Goal: Task Accomplishment & Management: Use online tool/utility

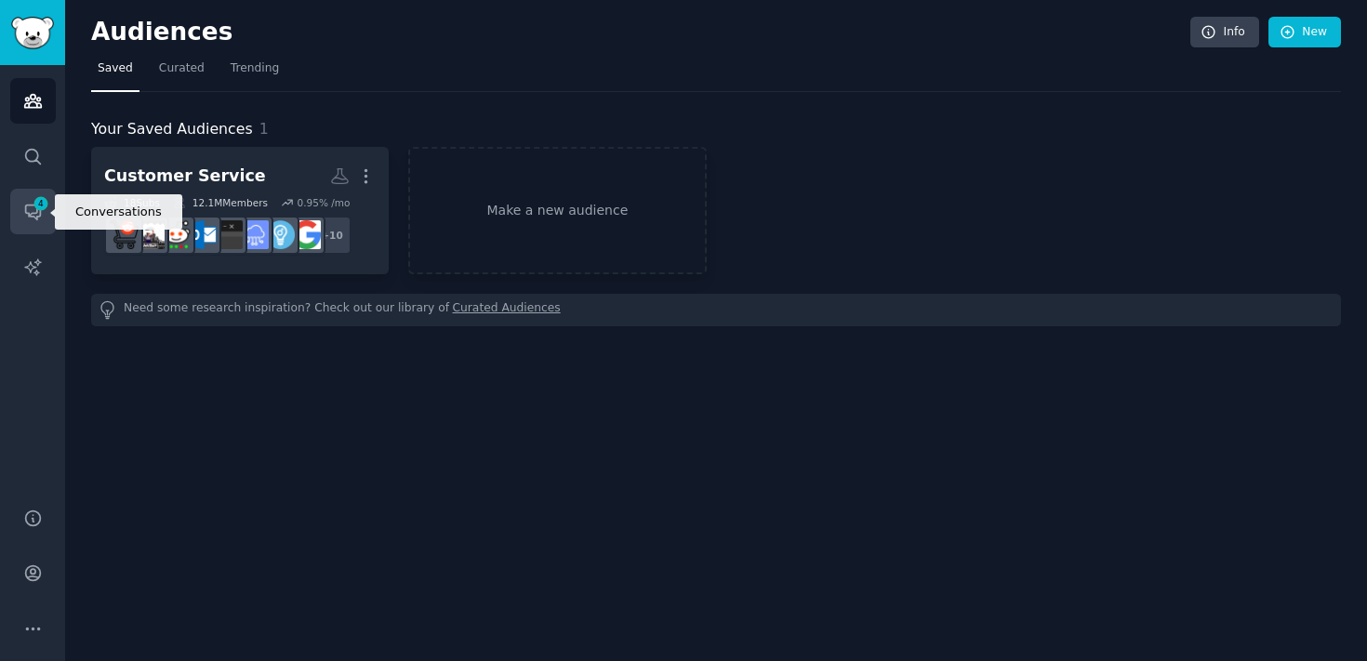
click at [38, 207] on span "4" at bounding box center [41, 203] width 17 height 13
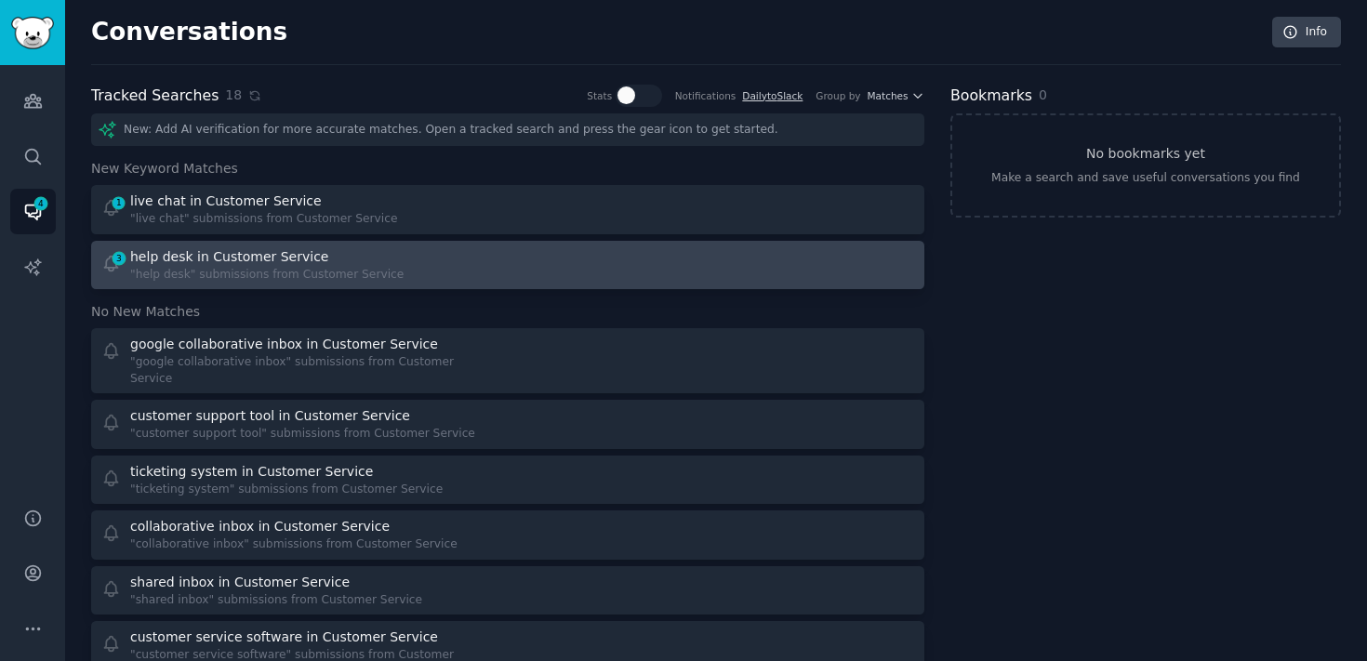
click at [521, 264] on div at bounding box center [718, 265] width 394 height 36
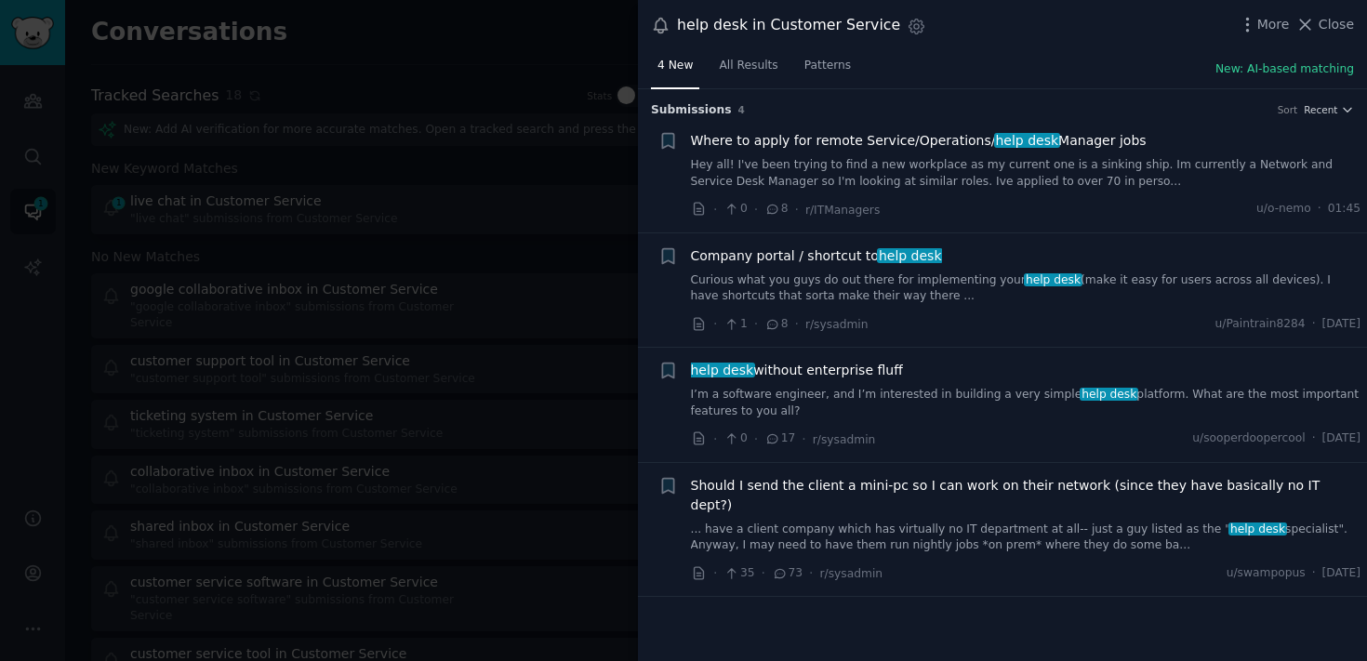
click at [876, 373] on span "help desk without enterprise fluff" at bounding box center [797, 371] width 212 height 20
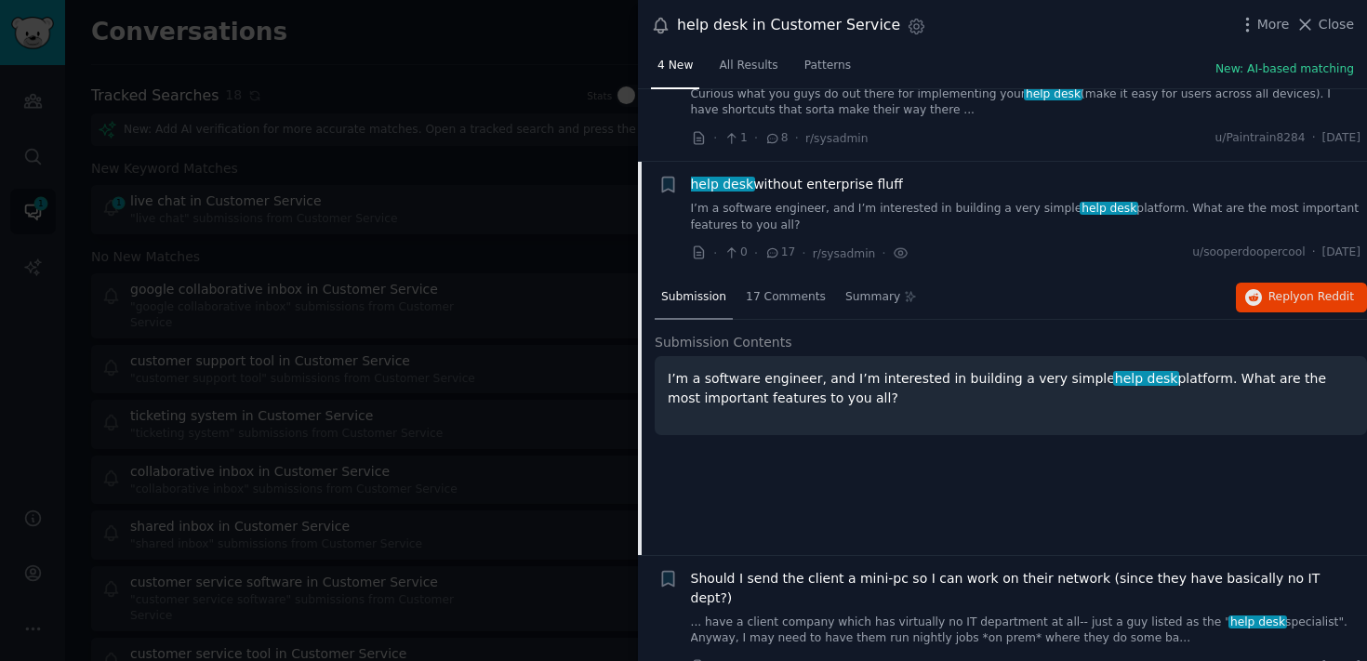
scroll to position [194, 0]
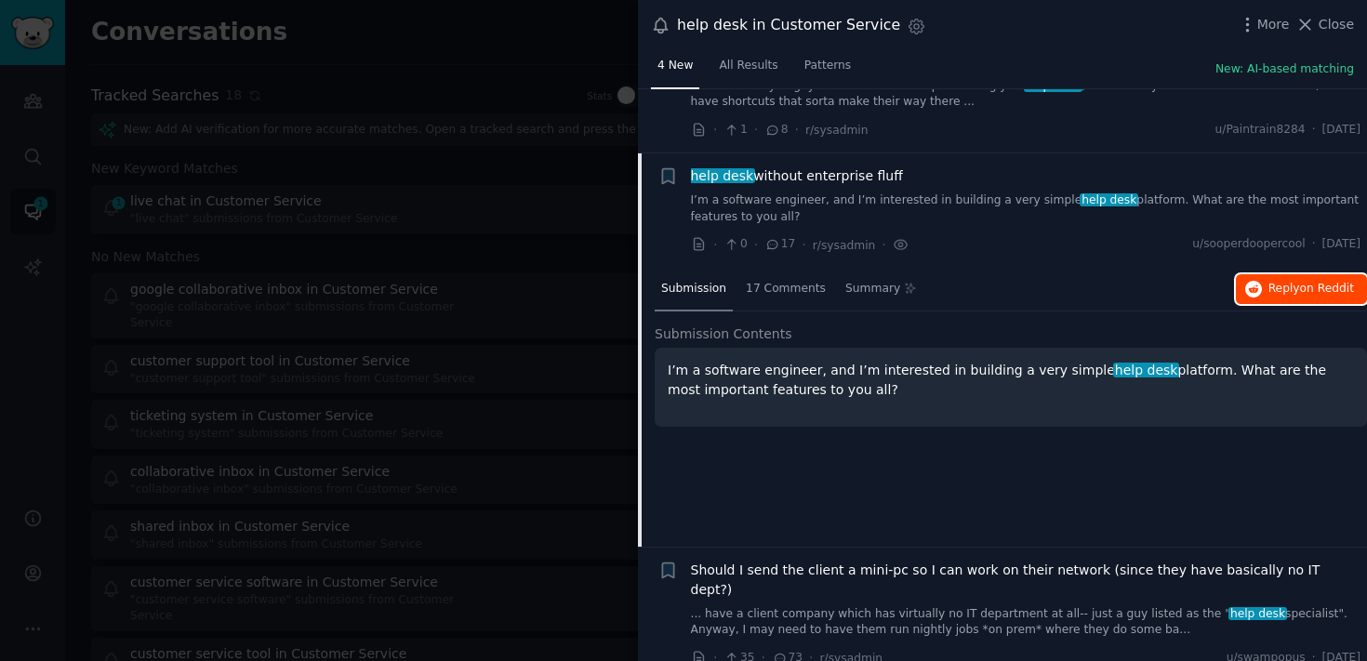
click at [1269, 291] on span "Reply on Reddit" at bounding box center [1311, 289] width 86 height 17
click at [955, 198] on link "I’m a software engineer, and I’m interested in building a very simple help desk…" at bounding box center [1026, 208] width 670 height 33
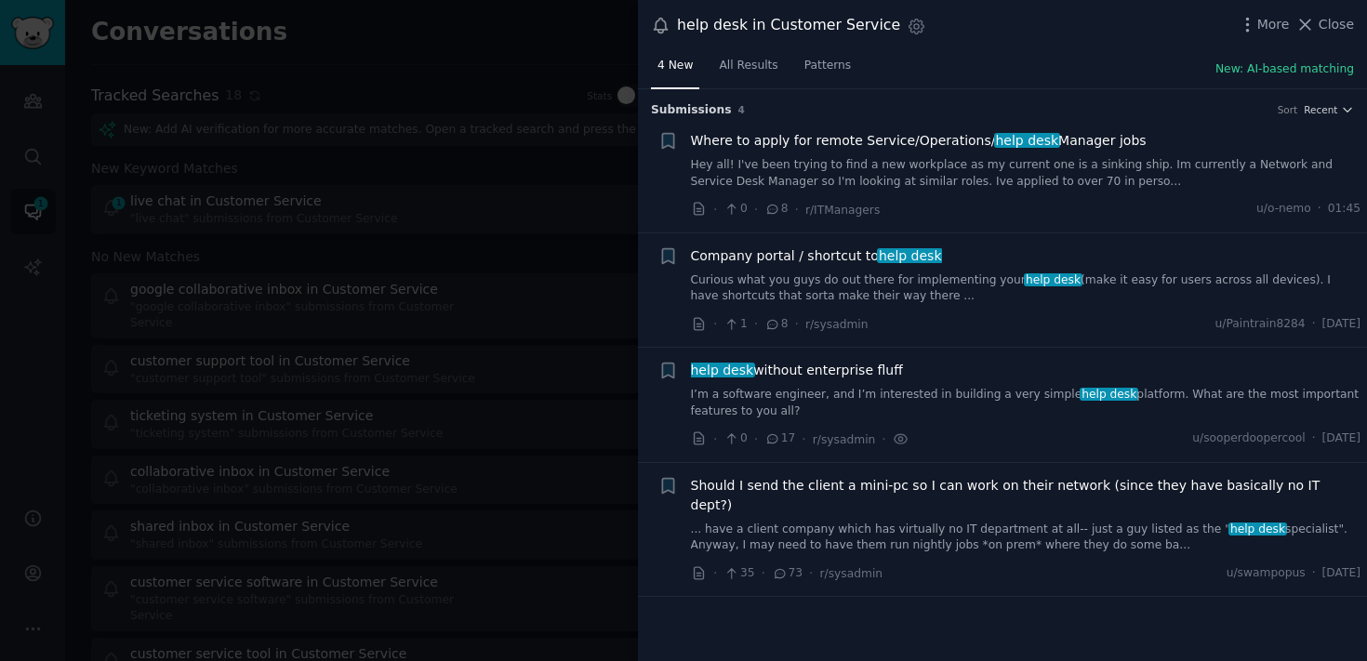
click at [908, 298] on link "Curious what you guys do out there for implementing your help desk (make it eas…" at bounding box center [1026, 288] width 670 height 33
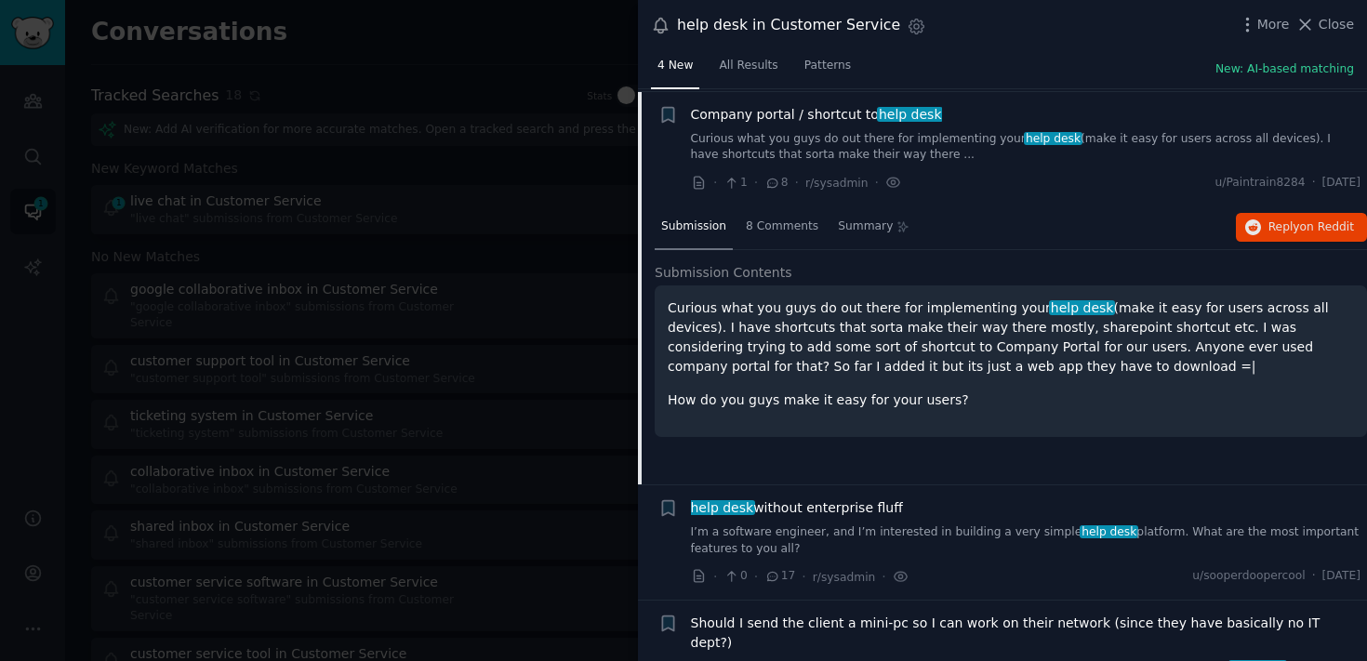
scroll to position [144, 0]
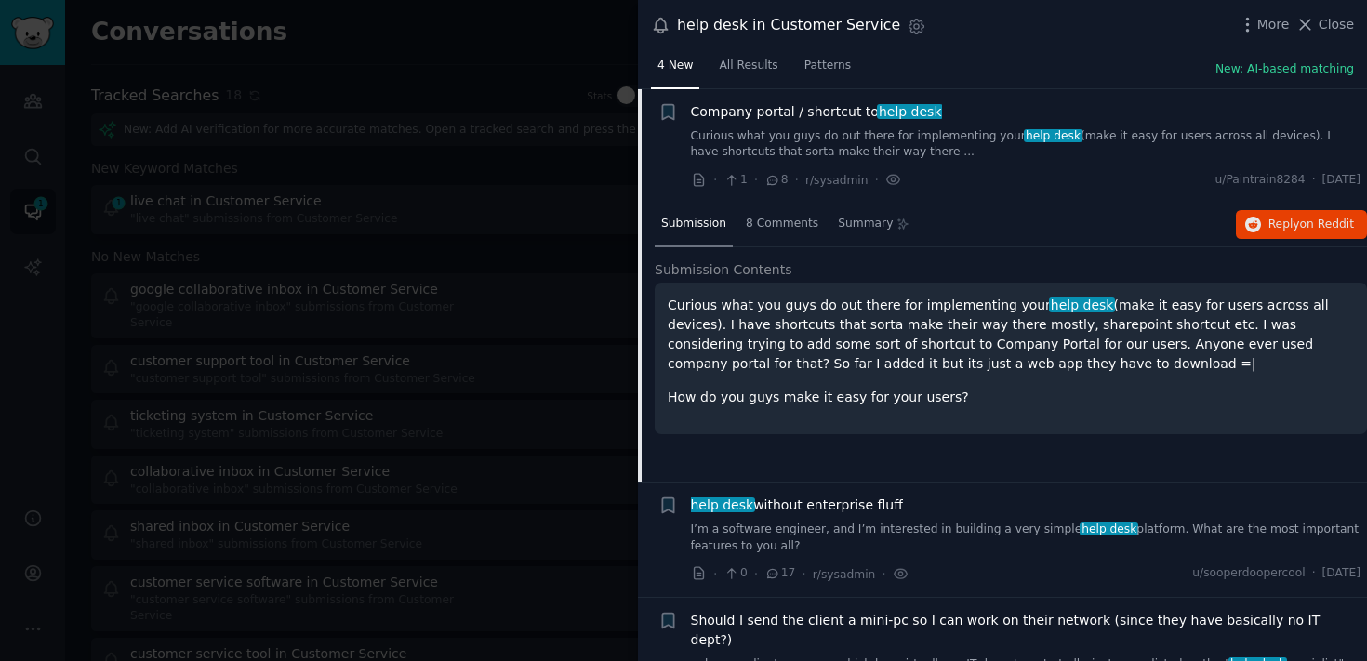
click at [1264, 243] on div "Submission 8 Comments Summary Reply on Reddit" at bounding box center [1010, 225] width 712 height 45
click at [1303, 234] on button "Reply on Reddit" at bounding box center [1300, 225] width 131 height 30
click at [1104, 145] on link "Curious what you guys do out there for implementing your help desk (make it eas…" at bounding box center [1026, 144] width 670 height 33
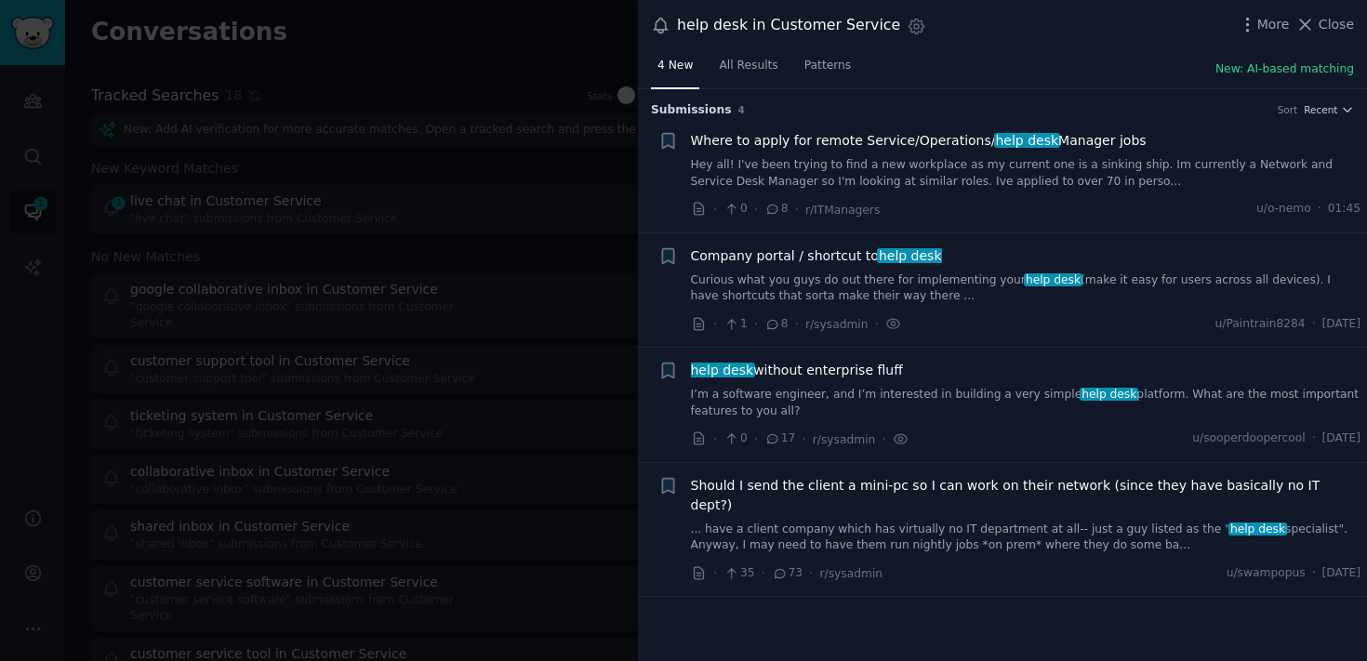
click at [542, 248] on div at bounding box center [683, 330] width 1367 height 661
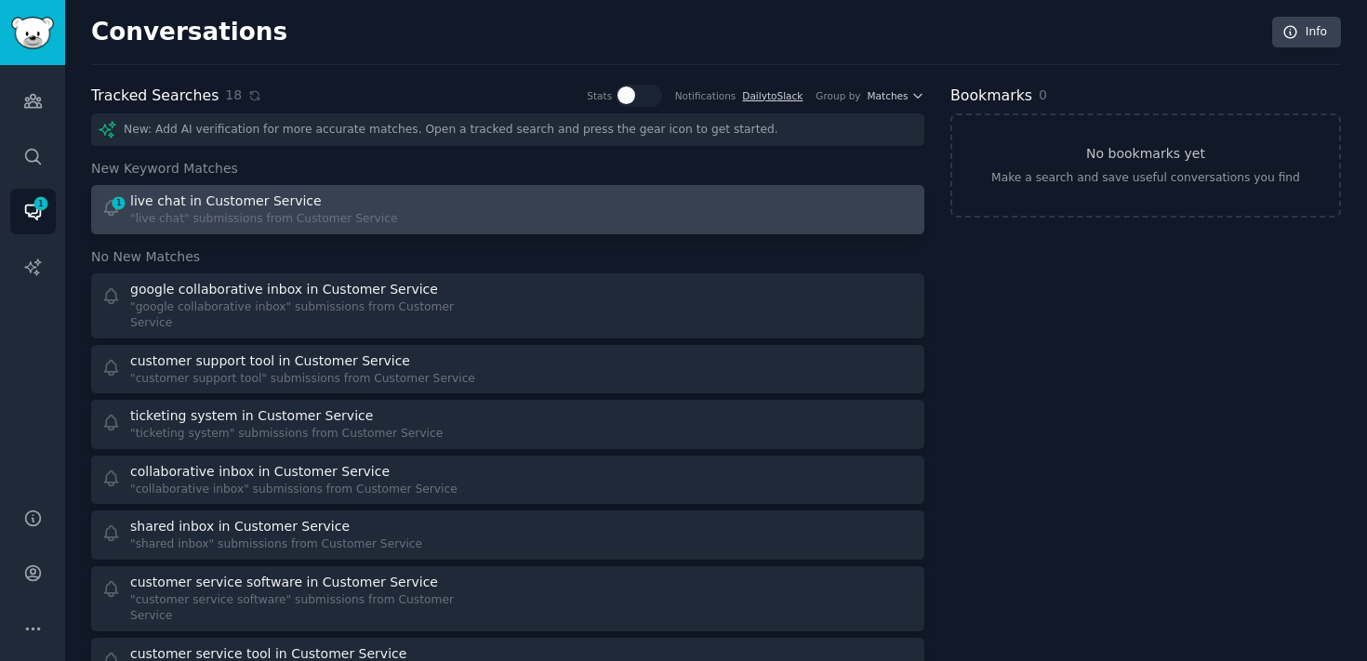
click at [483, 212] on div "1 live chat in Customer Service "live chat" submissions from Customer Service" at bounding box center [298, 210] width 394 height 36
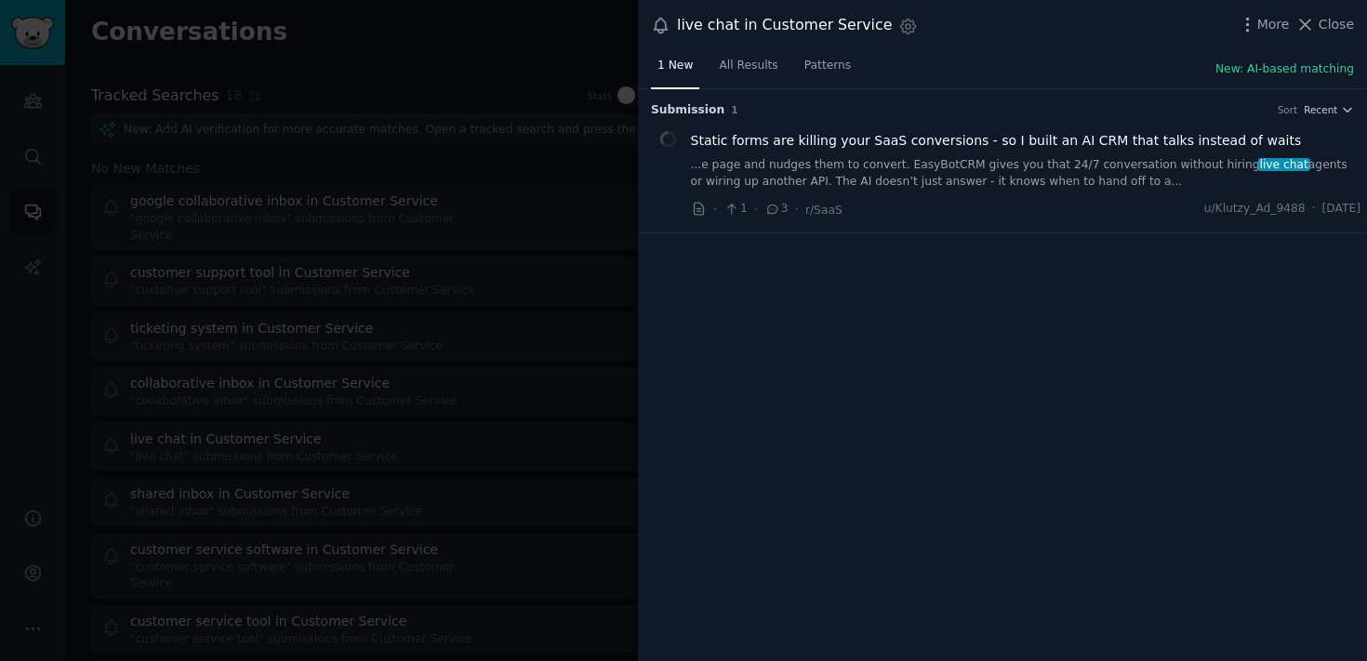
click at [495, 287] on div at bounding box center [683, 330] width 1367 height 661
